Goal: Information Seeking & Learning: Check status

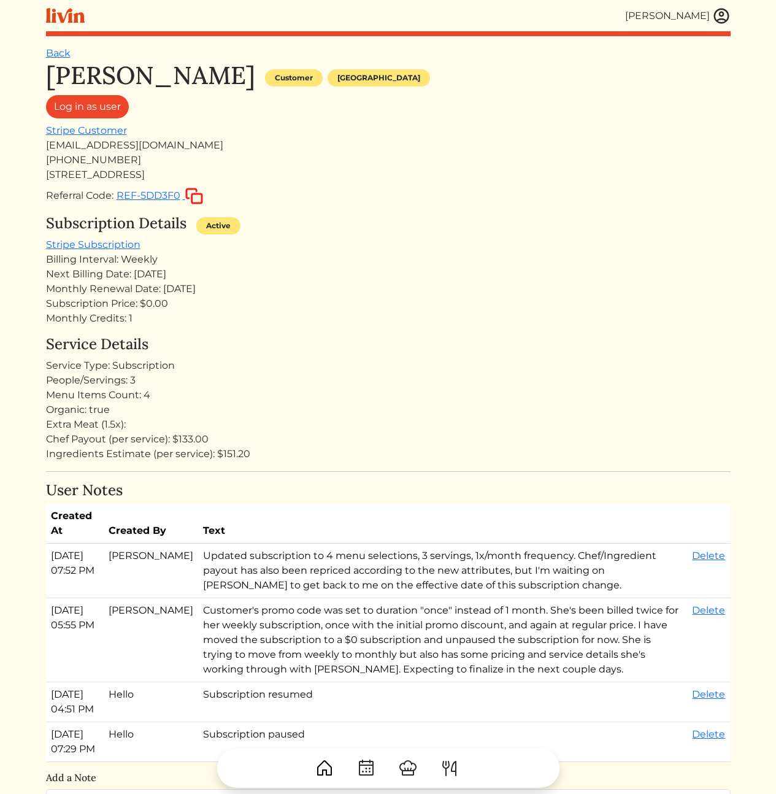
click at [148, 156] on div "[PHONE_NUMBER]" at bounding box center [388, 160] width 685 height 15
drag, startPoint x: 171, startPoint y: 148, endPoint x: 48, endPoint y: 147, distance: 123.3
click at [48, 147] on div "[EMAIL_ADDRESS][DOMAIN_NAME]" at bounding box center [388, 145] width 685 height 15
copy div "[EMAIL_ADDRESS][DOMAIN_NAME]"
drag, startPoint x: 535, startPoint y: 256, endPoint x: 428, endPoint y: 273, distance: 108.1
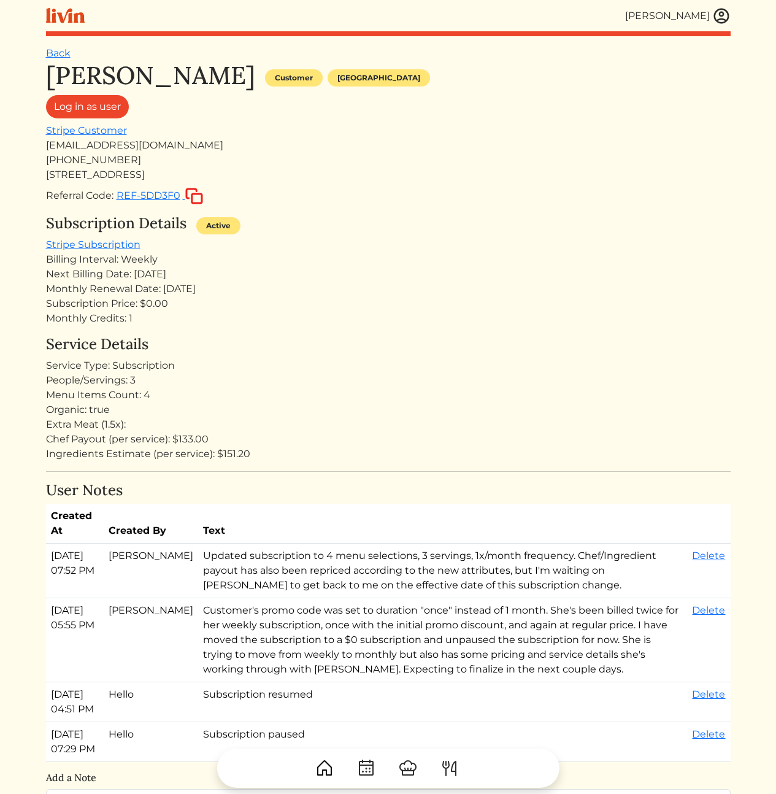
click at [533, 256] on div "Billing Interval: Weekly" at bounding box center [388, 259] width 685 height 15
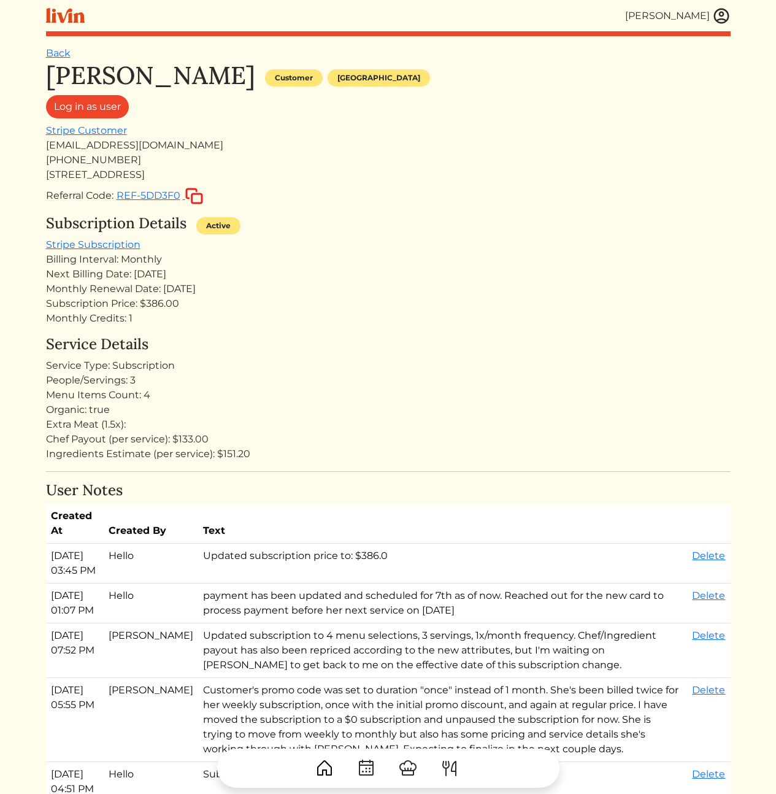
click at [156, 306] on div "Subscription Price: $386.00" at bounding box center [388, 303] width 685 height 15
click at [199, 284] on div "Monthly Renewal Date: Sep 18, 2025" at bounding box center [388, 289] width 685 height 15
click at [466, 318] on div "Monthly Credits: 1" at bounding box center [388, 318] width 685 height 15
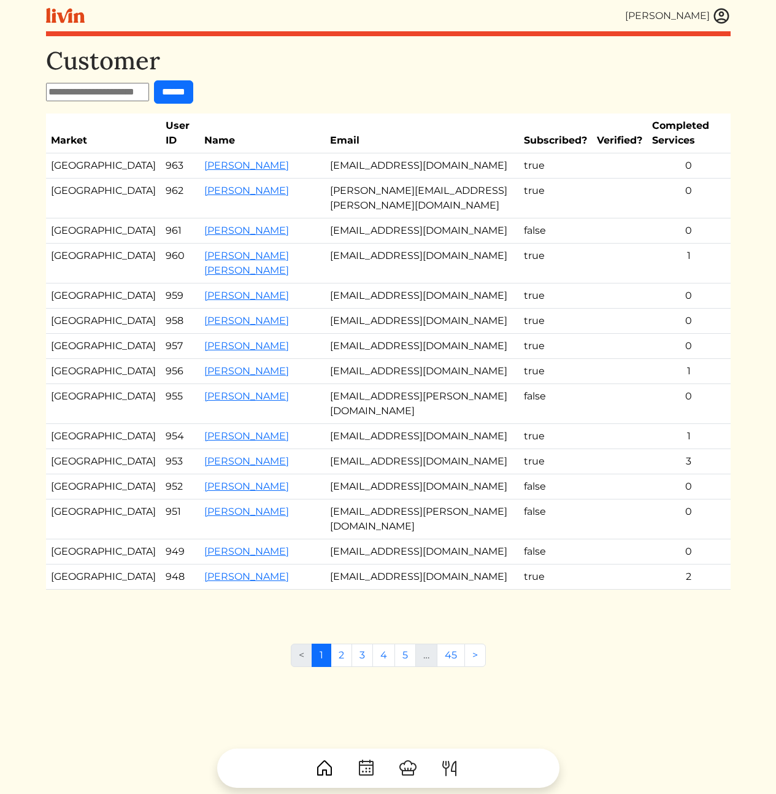
scroll to position [8, 0]
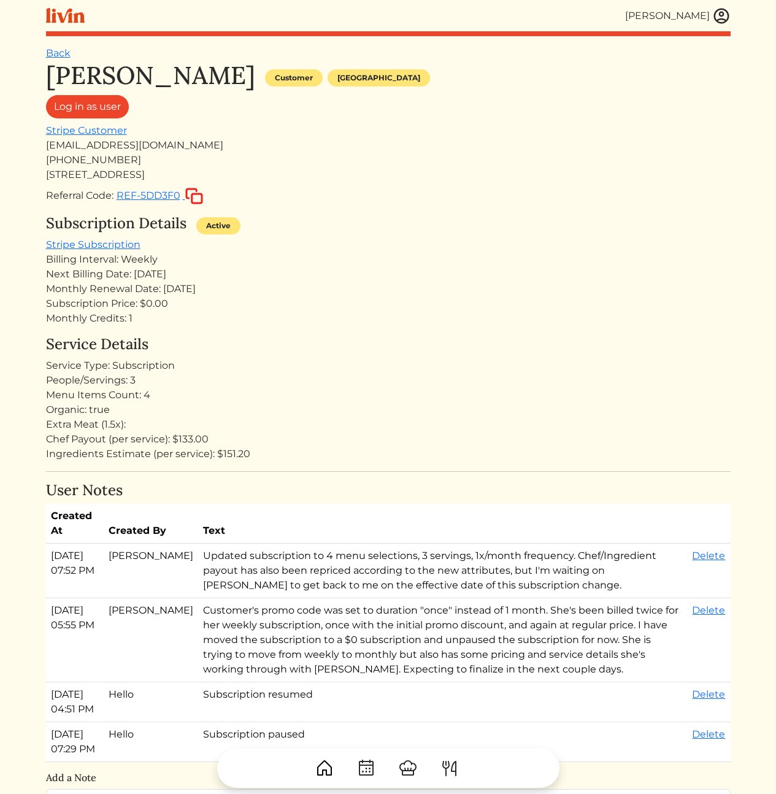
click at [264, 249] on div "Subscription Details Active Stripe Subscription Billing Interval: Weekly Next B…" at bounding box center [388, 270] width 685 height 111
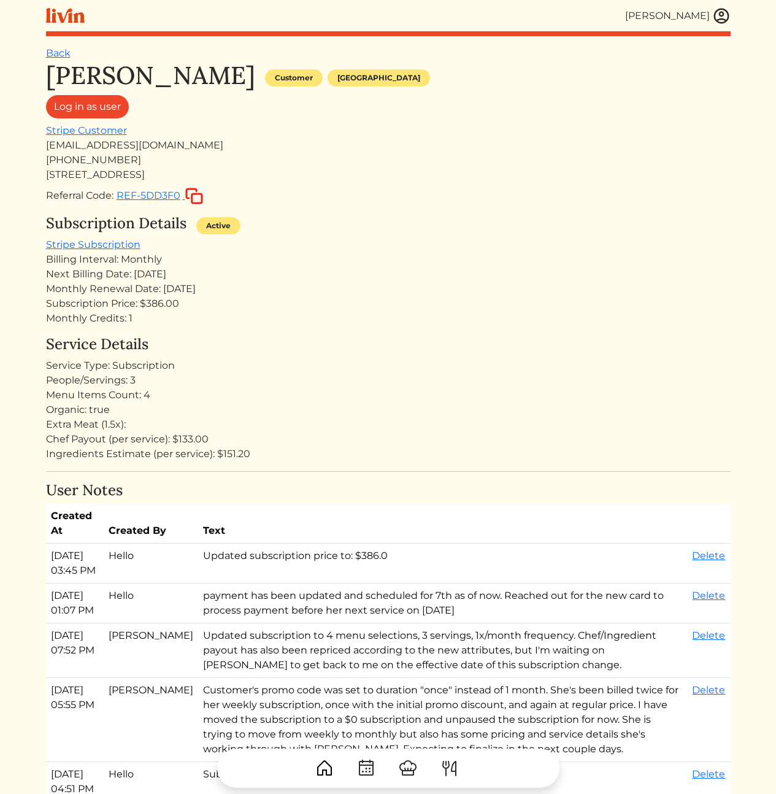
click at [520, 281] on div "Next Billing Date: [DATE]" at bounding box center [388, 274] width 685 height 15
click at [590, 325] on div "Monthly Credits: 1" at bounding box center [388, 318] width 685 height 15
click at [152, 281] on div "Next Billing Date: Sep 02, 2025" at bounding box center [388, 274] width 685 height 15
click at [183, 273] on div "Next Billing Date: Sep 02, 2025" at bounding box center [388, 274] width 685 height 15
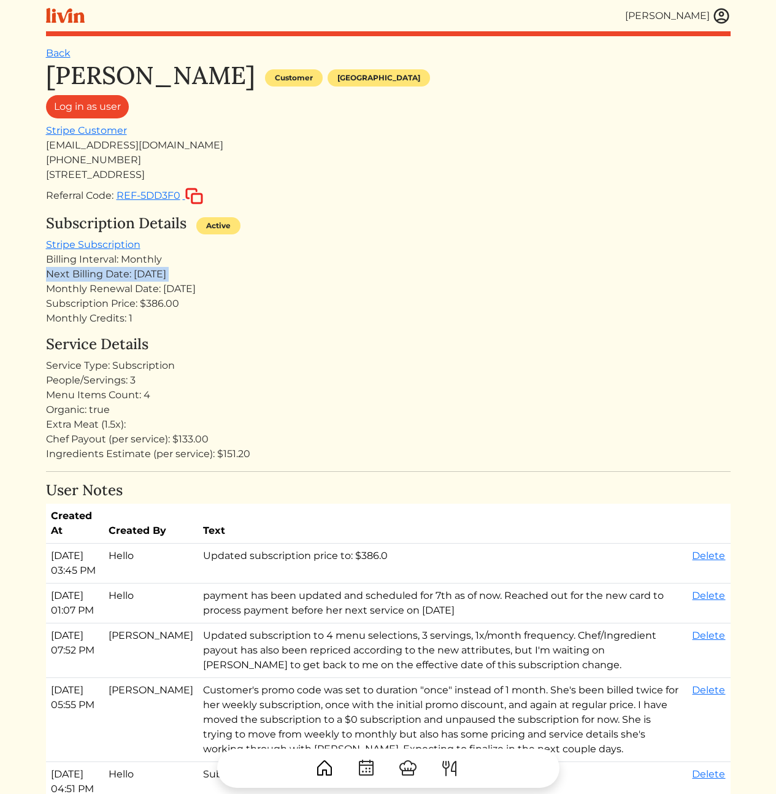
click at [183, 273] on div "Next Billing Date: Sep 02, 2025" at bounding box center [388, 274] width 685 height 15
click at [237, 336] on h4 "Service Details" at bounding box center [388, 345] width 685 height 18
click at [296, 473] on div "[PERSON_NAME] Customer [GEOGRAPHIC_DATA] Log in as user Stripe Customer [EMAIL_…" at bounding box center [388, 786] width 685 height 1451
drag, startPoint x: 267, startPoint y: 456, endPoint x: 260, endPoint y: 399, distance: 56.9
click at [259, 400] on div "Service Details Service Type: Subscription People/Servings: 3 Menu Items Count:…" at bounding box center [388, 399] width 685 height 126
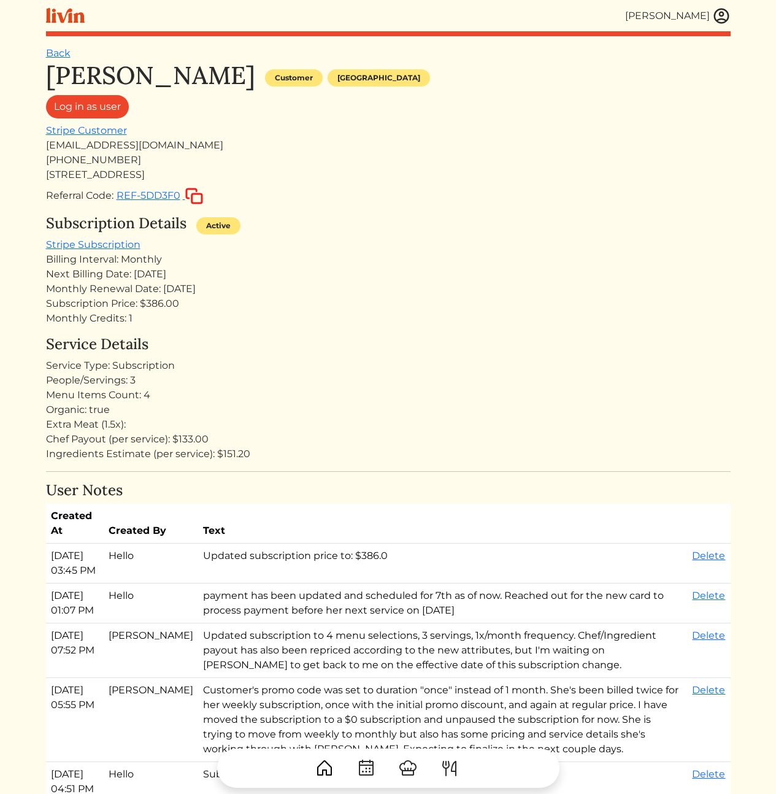
click at [272, 401] on div "Menu Items Count: 4" at bounding box center [388, 395] width 685 height 15
click at [195, 363] on div "Service Type: Subscription" at bounding box center [388, 365] width 685 height 15
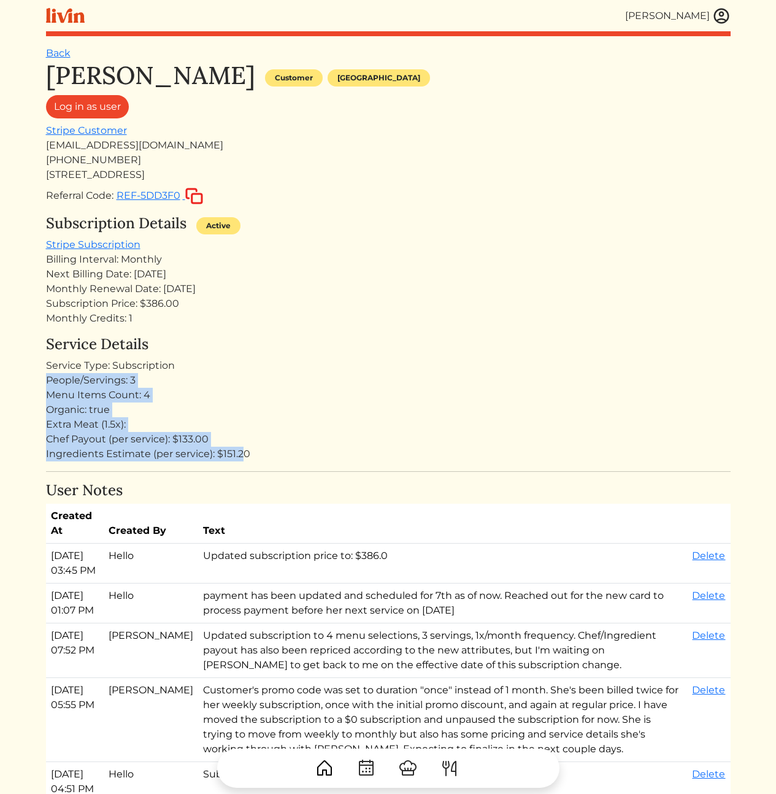
drag, startPoint x: 179, startPoint y: 380, endPoint x: 261, endPoint y: 460, distance: 115.0
click at [244, 458] on div "Service Details Service Type: Subscription People/Servings: 3 Menu Items Count:…" at bounding box center [388, 399] width 685 height 126
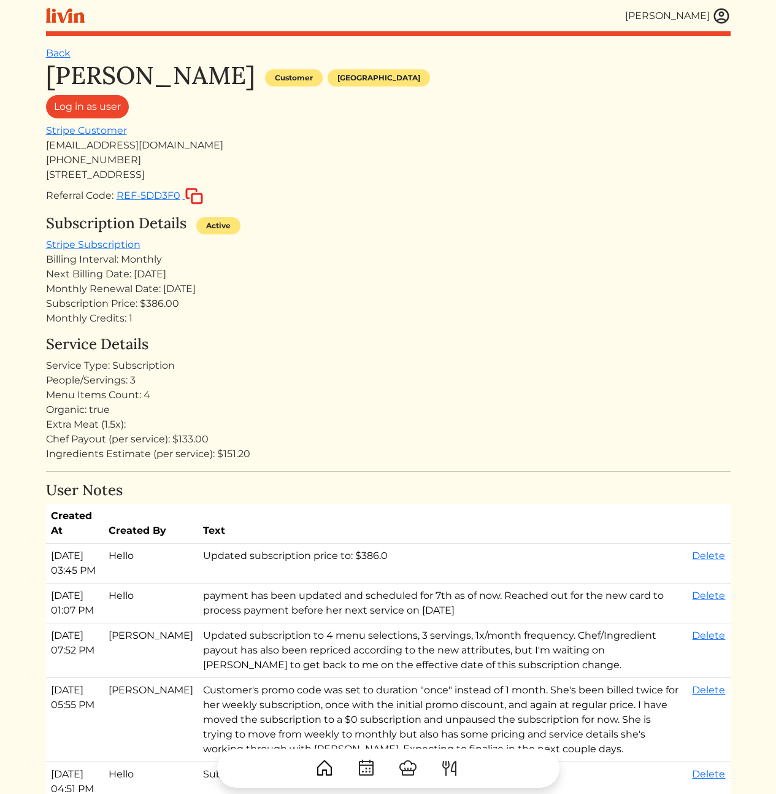
click at [269, 454] on div "Ingredients Estimate (per service): $151.20" at bounding box center [388, 454] width 685 height 15
drag, startPoint x: 268, startPoint y: 436, endPoint x: 119, endPoint y: 412, distance: 150.5
click at [118, 409] on div "Service Details Service Type: Subscription People/Servings: 3 Menu Items Count:…" at bounding box center [388, 399] width 685 height 126
click at [198, 420] on div "Extra Meat (1.5x):" at bounding box center [388, 424] width 685 height 15
drag, startPoint x: 163, startPoint y: 436, endPoint x: 271, endPoint y: 460, distance: 111.2
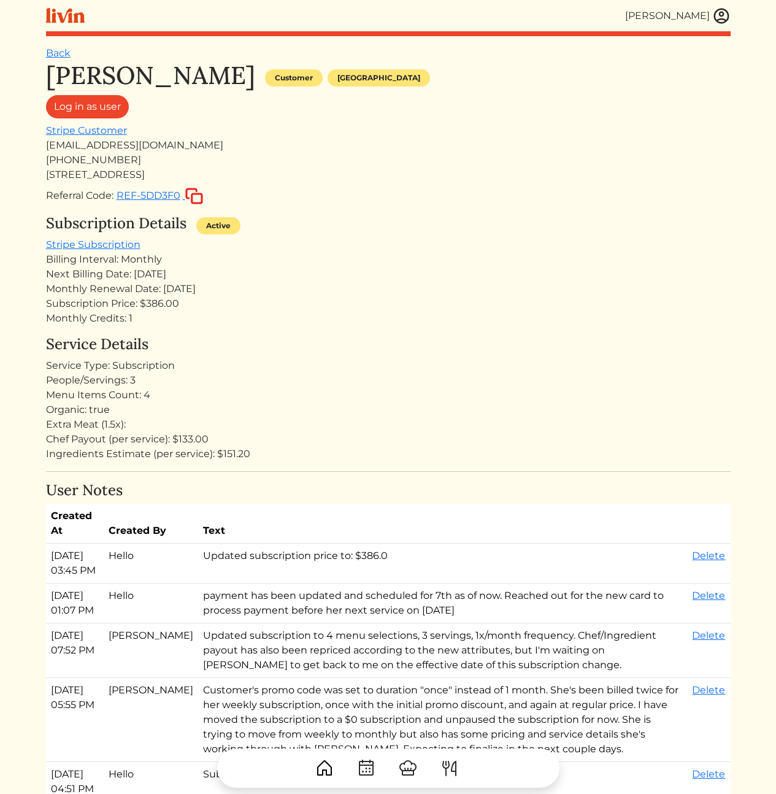
click at [245, 456] on div "Service Details Service Type: Subscription People/Servings: 3 Menu Items Count:…" at bounding box center [388, 399] width 685 height 126
click at [289, 460] on div "Ingredients Estimate (per service): $151.20" at bounding box center [388, 454] width 685 height 15
drag, startPoint x: 277, startPoint y: 454, endPoint x: 76, endPoint y: 438, distance: 201.9
click at [77, 438] on div "Service Details Service Type: Subscription People/Servings: 3 Menu Items Count:…" at bounding box center [388, 399] width 685 height 126
click at [84, 439] on div "Chef Payout (per service): $133.00" at bounding box center [388, 439] width 685 height 15
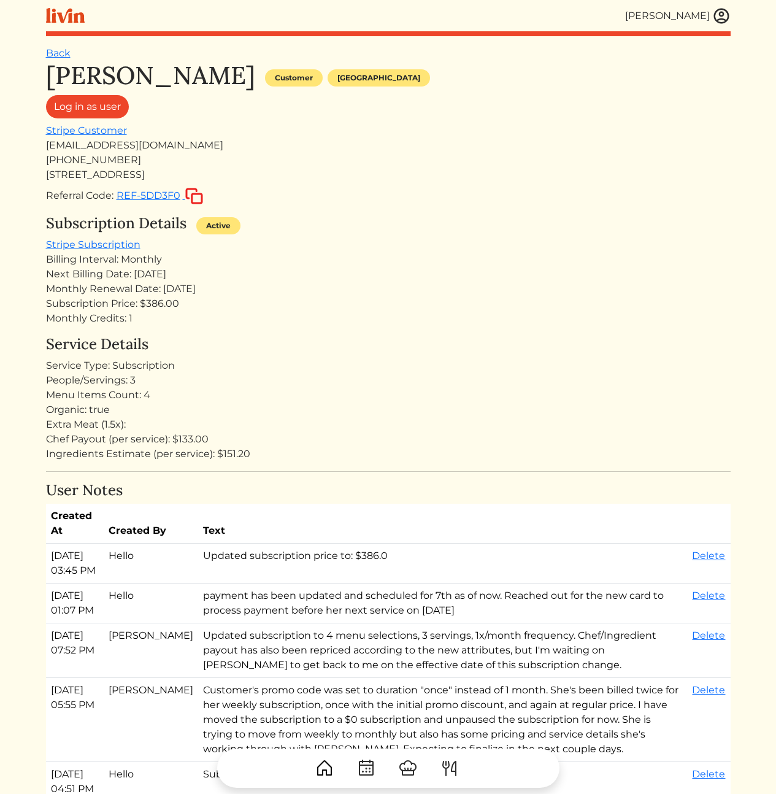
drag, startPoint x: 688, startPoint y: 303, endPoint x: 670, endPoint y: 298, distance: 18.3
click at [688, 303] on div "Subscription Price: $386.00" at bounding box center [388, 303] width 685 height 15
click at [171, 272] on div "Next Billing Date: [DATE]" at bounding box center [388, 274] width 685 height 15
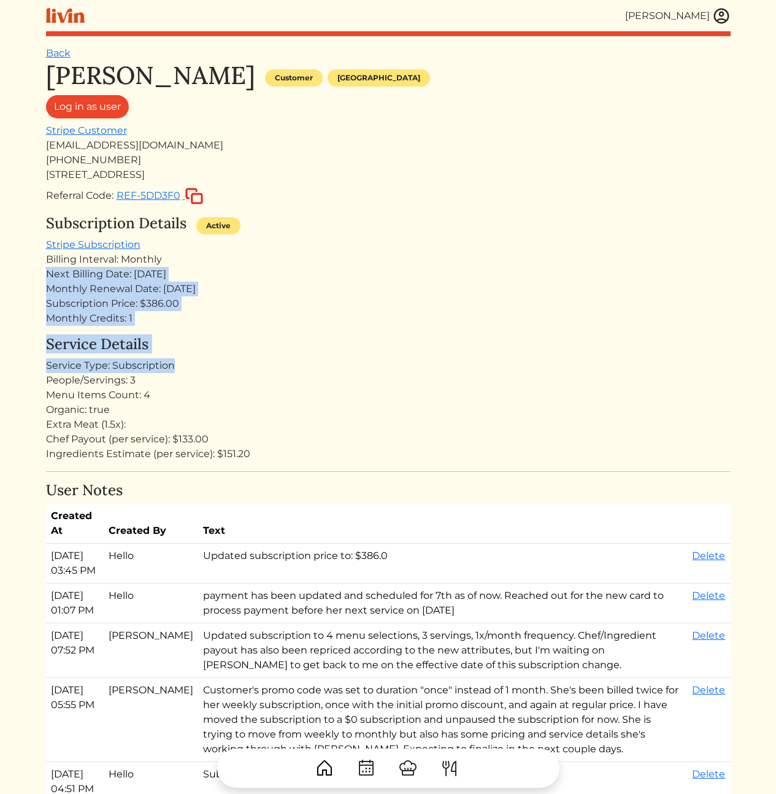
drag, startPoint x: 324, startPoint y: 350, endPoint x: 310, endPoint y: 260, distance: 91.3
click at [310, 261] on div "[PERSON_NAME] Customer [GEOGRAPHIC_DATA] Log in as user Stripe Customer [EMAIL_…" at bounding box center [388, 786] width 685 height 1451
click at [310, 260] on div "Billing Interval: Monthly" at bounding box center [388, 259] width 685 height 15
drag, startPoint x: 310, startPoint y: 260, endPoint x: 313, endPoint y: 379, distance: 119.1
click at [312, 376] on div "[PERSON_NAME] Customer [GEOGRAPHIC_DATA] Log in as user Stripe Customer [EMAIL_…" at bounding box center [388, 786] width 685 height 1451
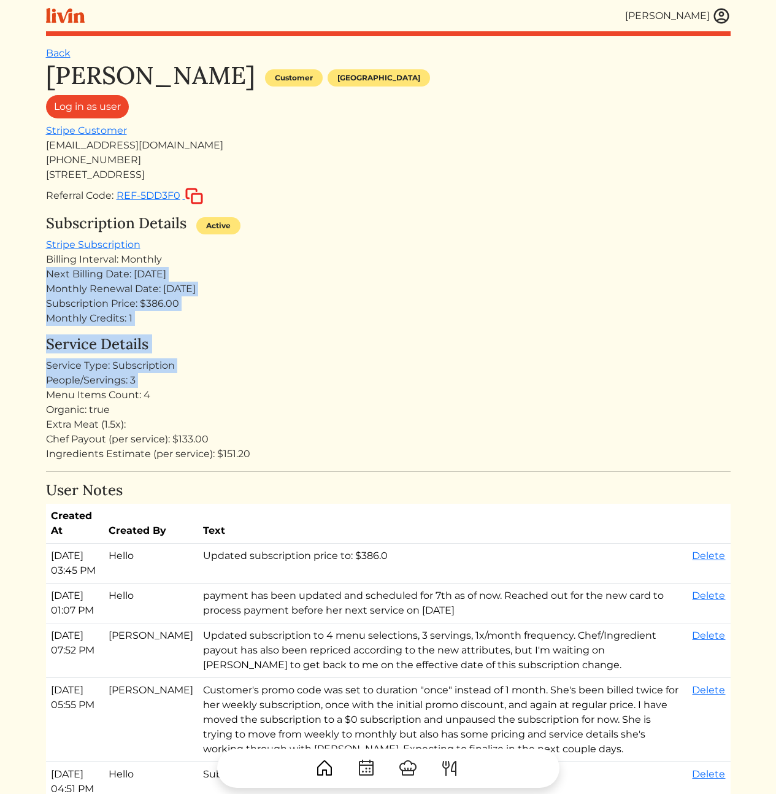
click at [315, 380] on div "People/Servings: 3" at bounding box center [388, 380] width 685 height 15
